Goal: Information Seeking & Learning: Learn about a topic

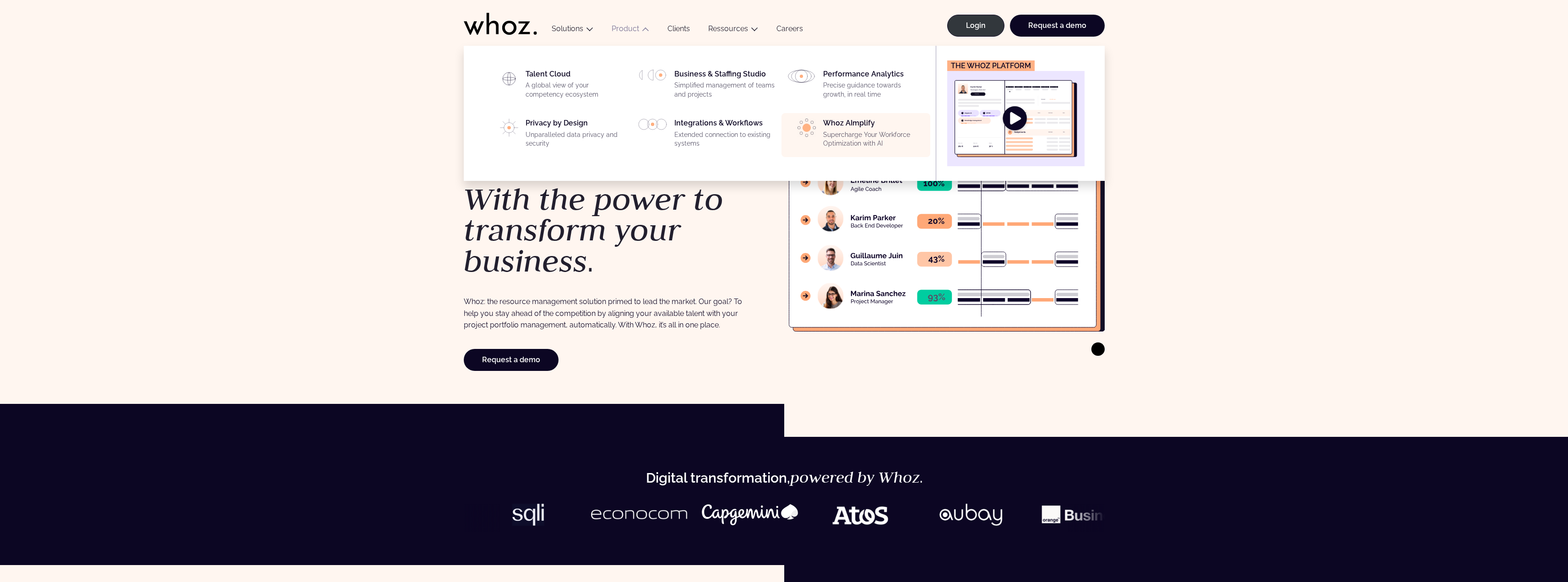
click at [855, 132] on p "Supercharge Your Workforce Optimization with AI" at bounding box center [874, 139] width 102 height 18
